Goal: Find specific page/section: Find specific page/section

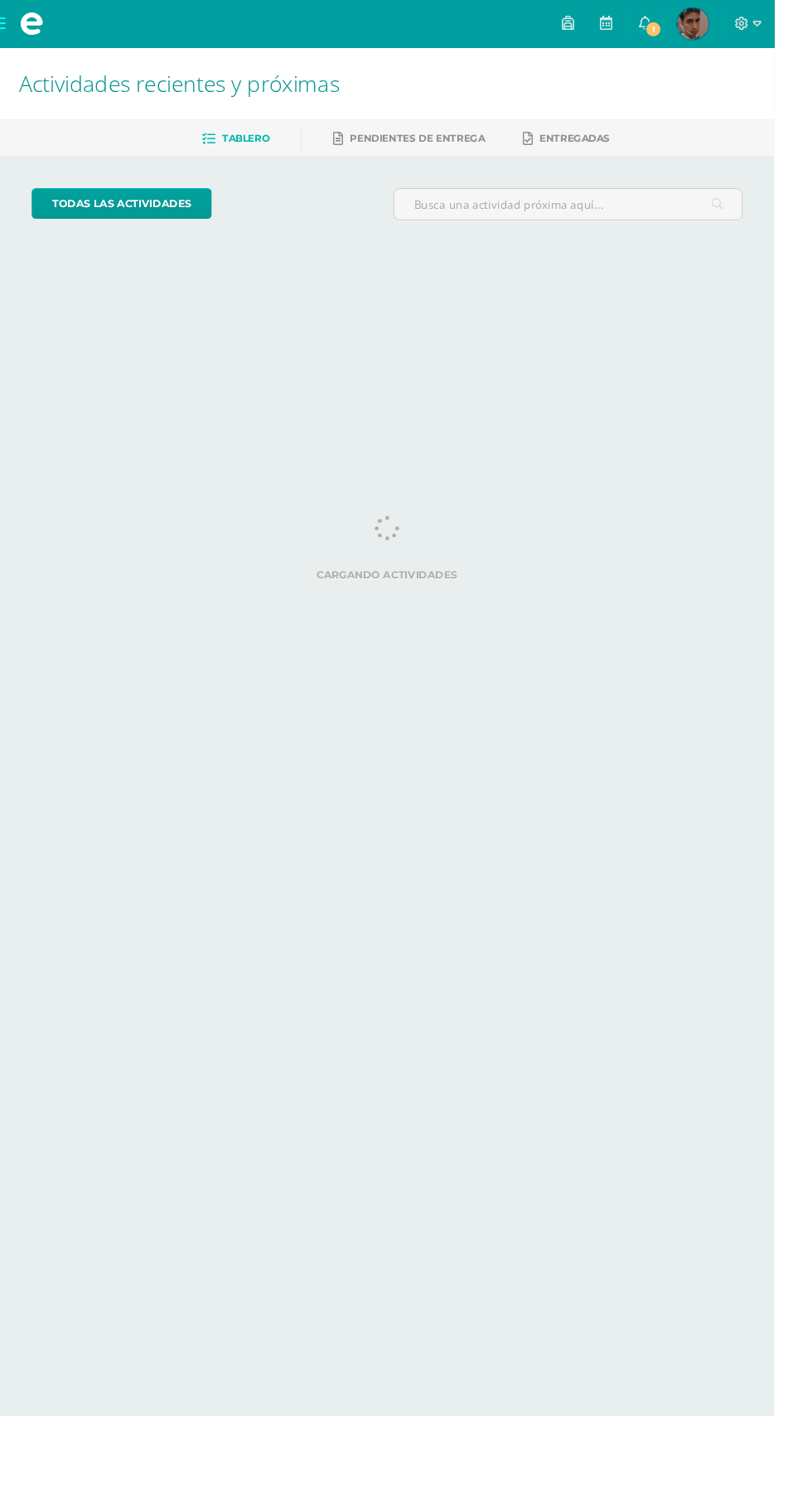
click at [756, 43] on link "[PERSON_NAME] Mi Perfil" at bounding box center [726, 25] width 59 height 50
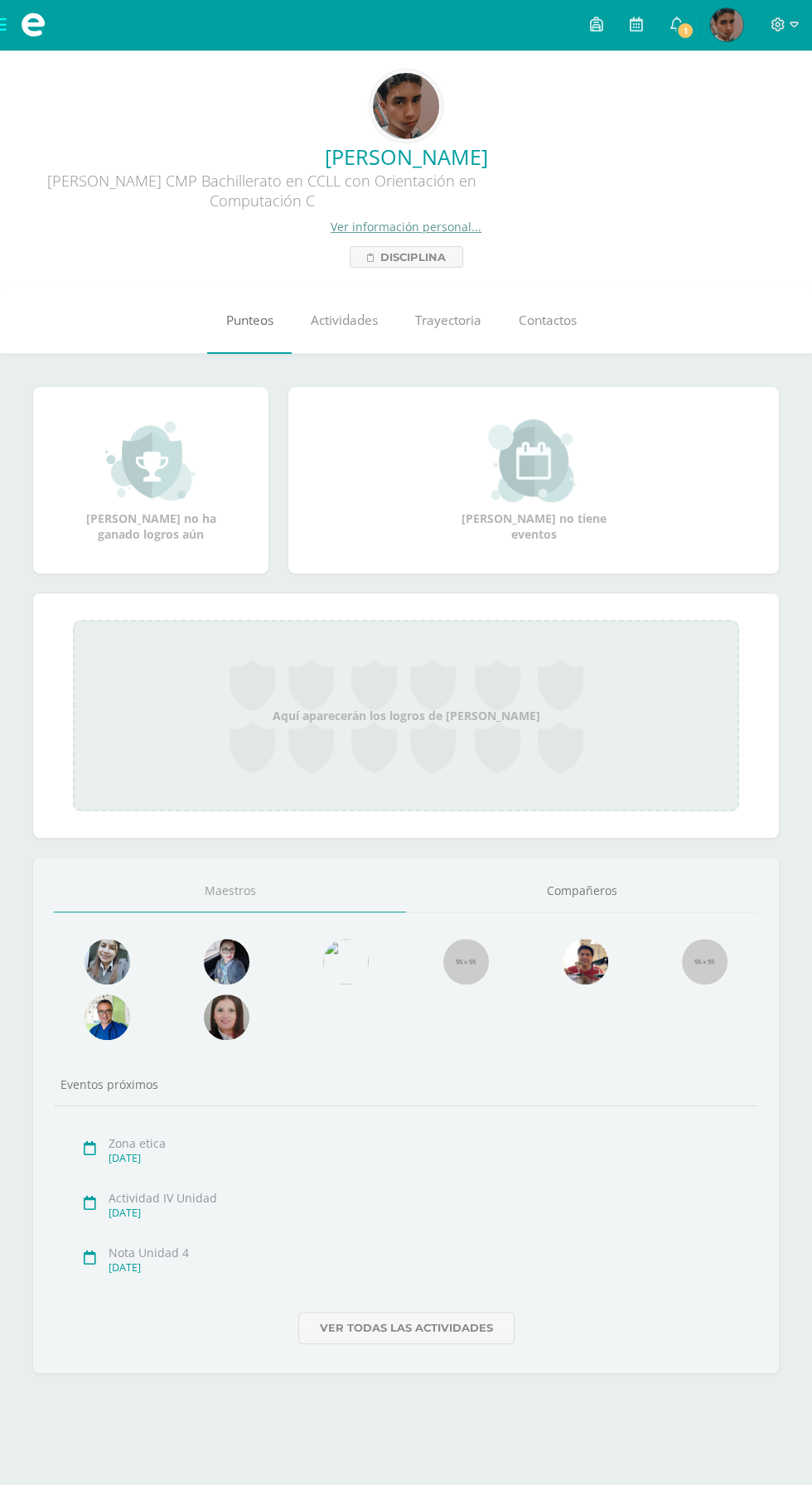
click at [238, 314] on span "Punteos" at bounding box center [250, 320] width 48 height 18
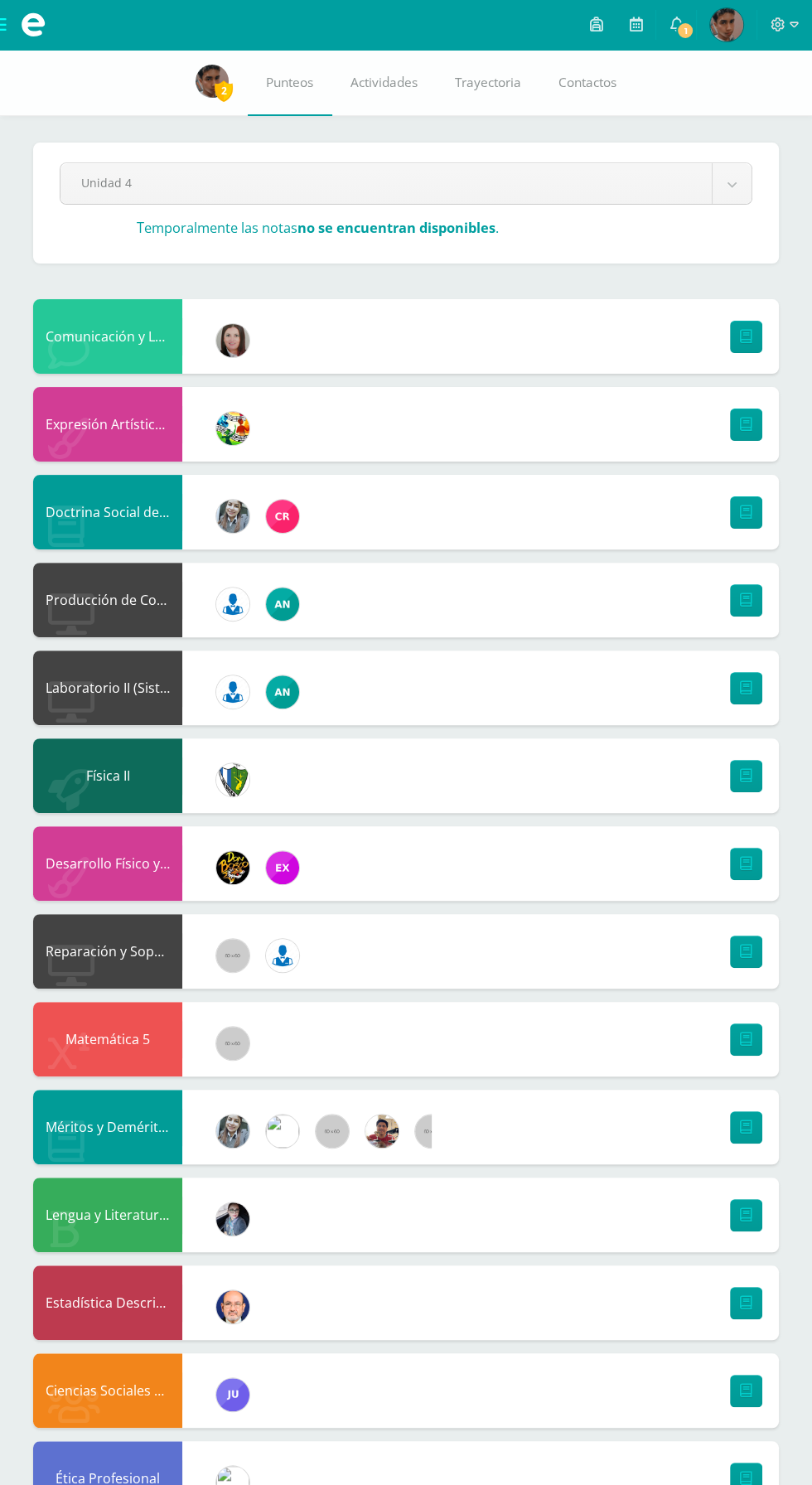
click at [219, 1481] on img at bounding box center [232, 1482] width 33 height 33
